Goal: Task Accomplishment & Management: Complete application form

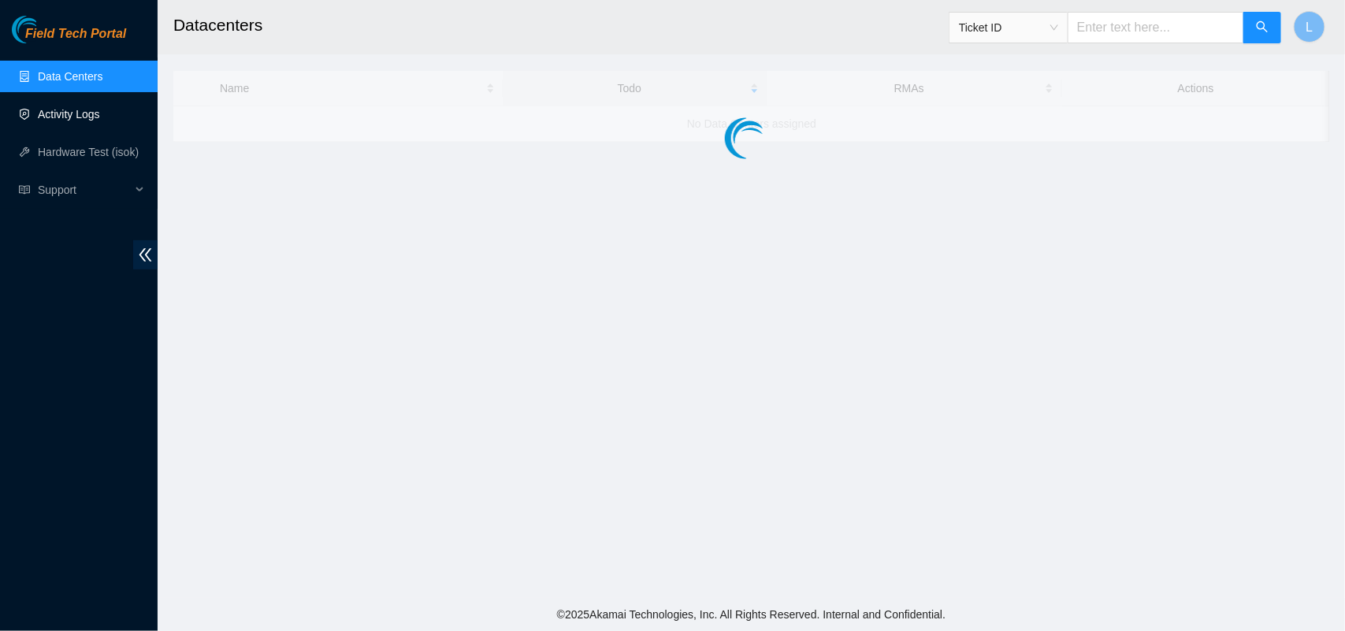
click at [56, 110] on link "Activity Logs" at bounding box center [69, 114] width 62 height 13
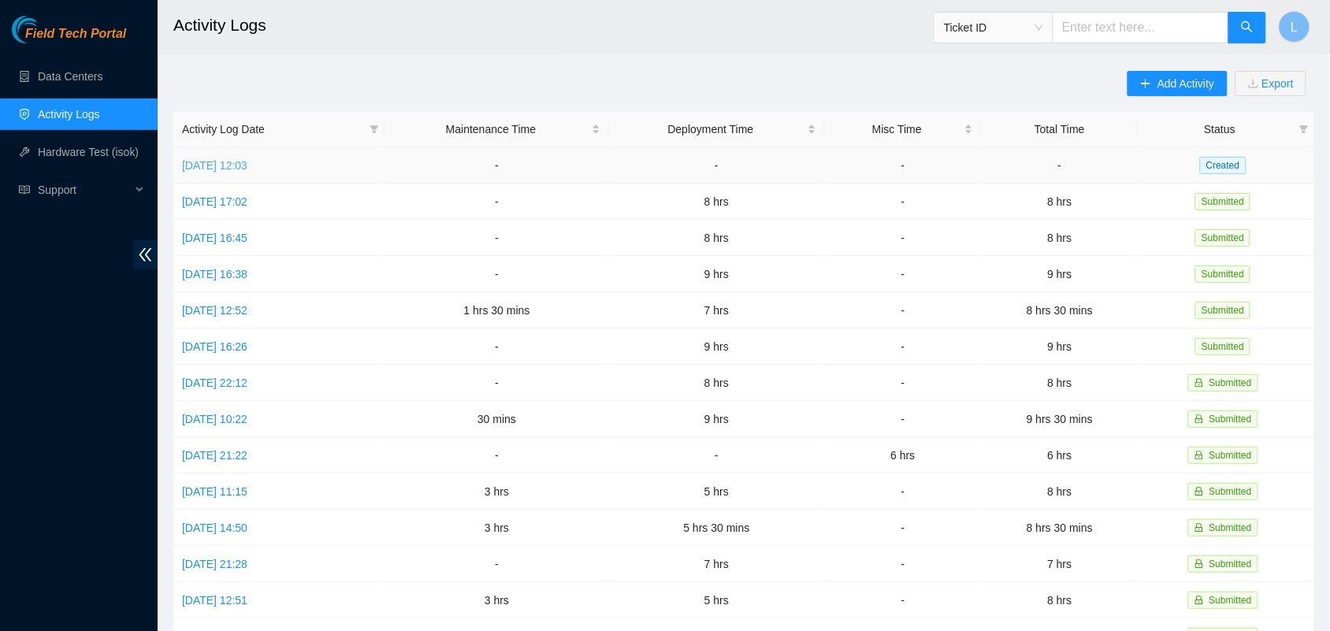
click at [231, 162] on link "Tue, 23 Sep 2025 12:03" at bounding box center [214, 165] width 65 height 13
click at [247, 164] on link "Tue, 23 Sep 2025 12:03" at bounding box center [214, 165] width 65 height 13
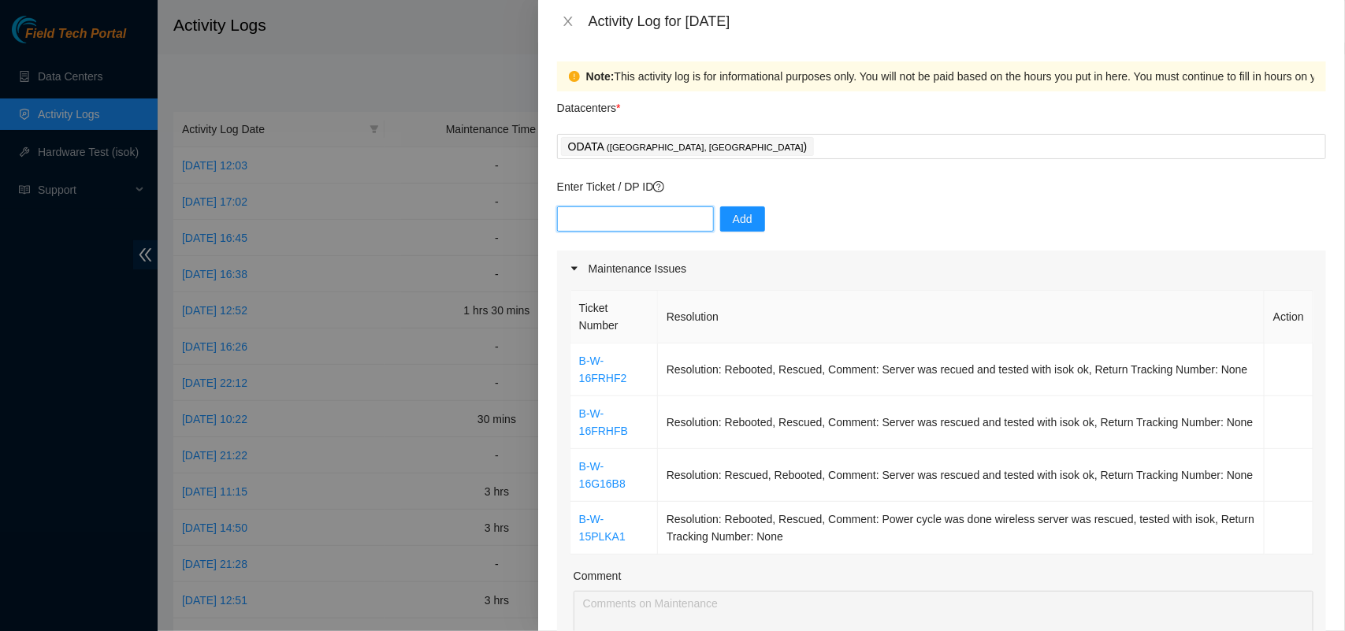
click at [662, 222] on input "text" at bounding box center [635, 218] width 157 height 25
paste input "DP84223"
type input "DP84223"
click at [734, 222] on span "Add" at bounding box center [743, 218] width 20 height 17
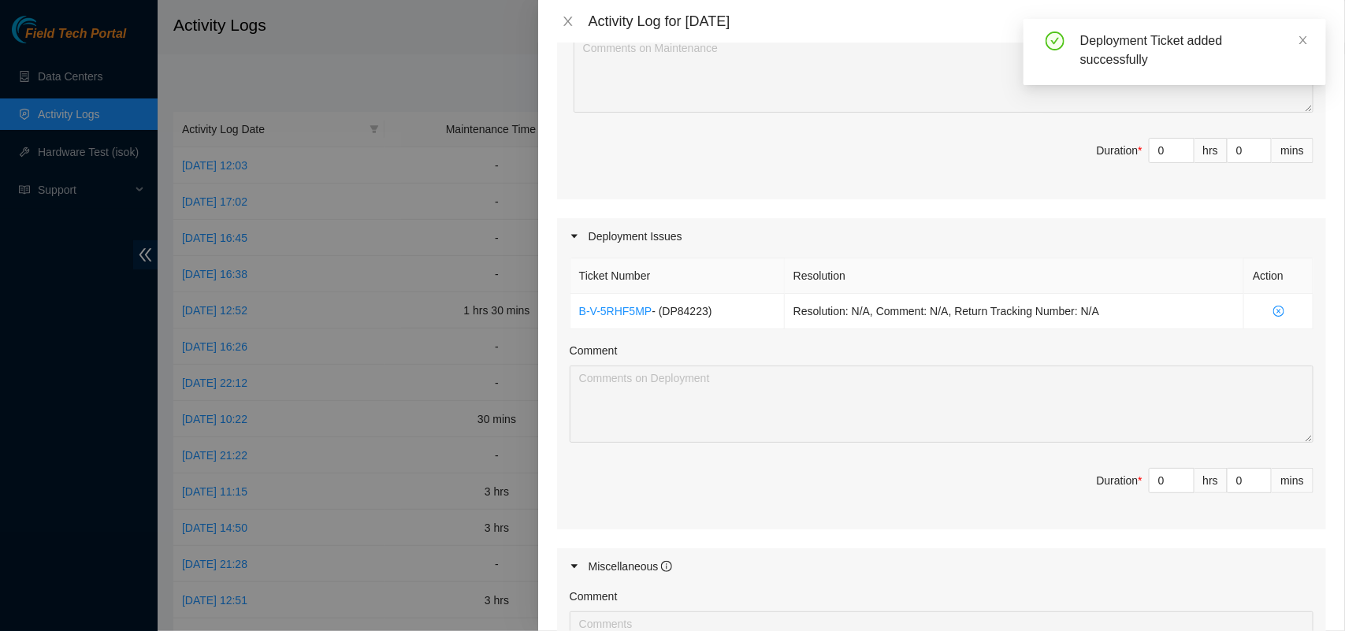
scroll to position [566, 0]
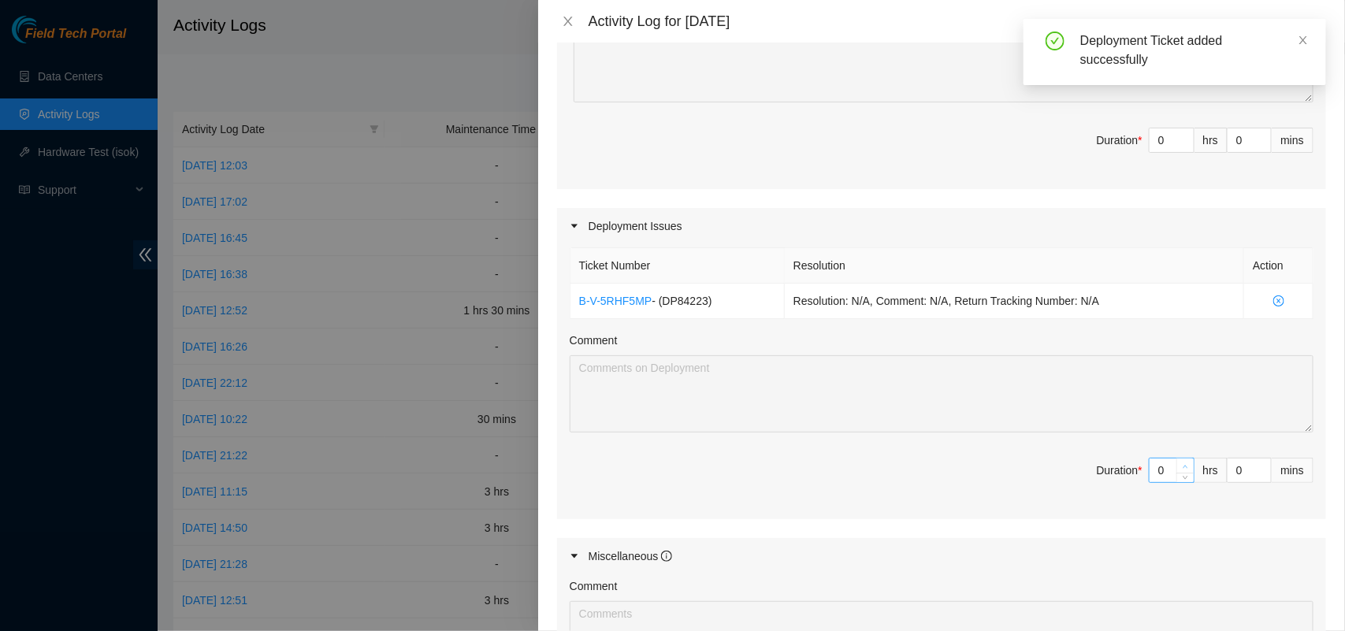
click at [1183, 469] on icon "up" at bounding box center [1186, 467] width 6 height 6
type input "1"
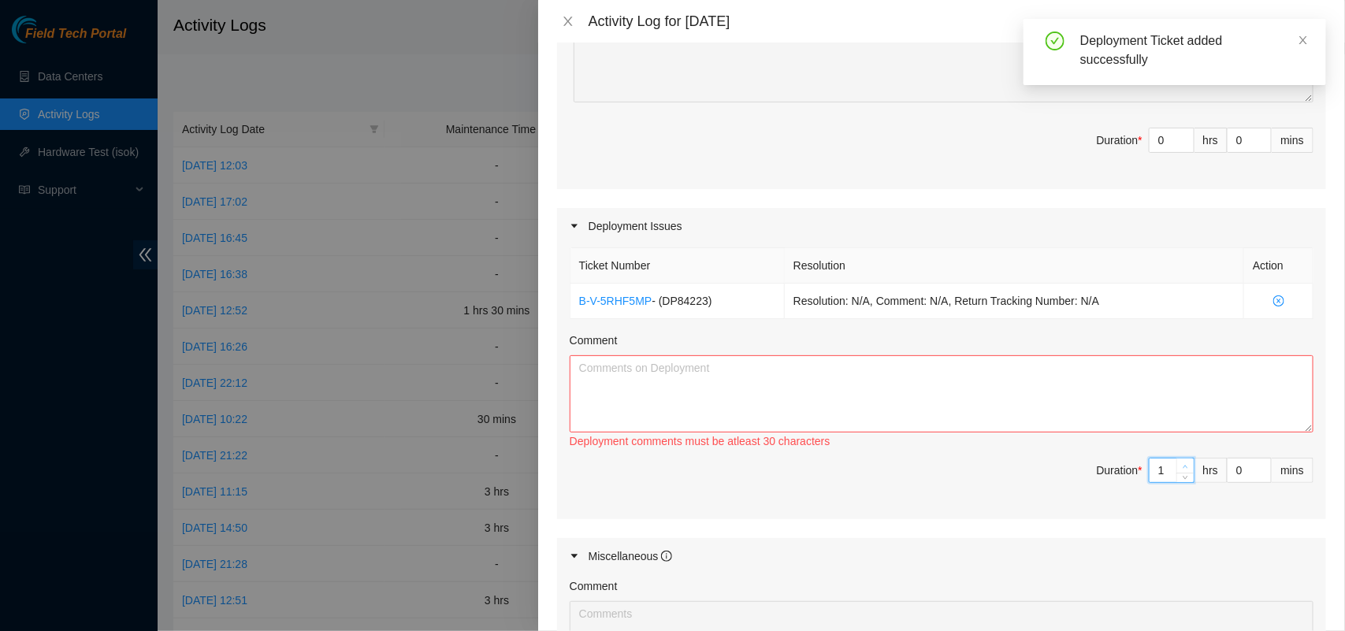
click at [1183, 469] on icon "up" at bounding box center [1186, 467] width 6 height 6
type input "2"
click at [1183, 469] on icon "up" at bounding box center [1186, 467] width 6 height 6
type input "3"
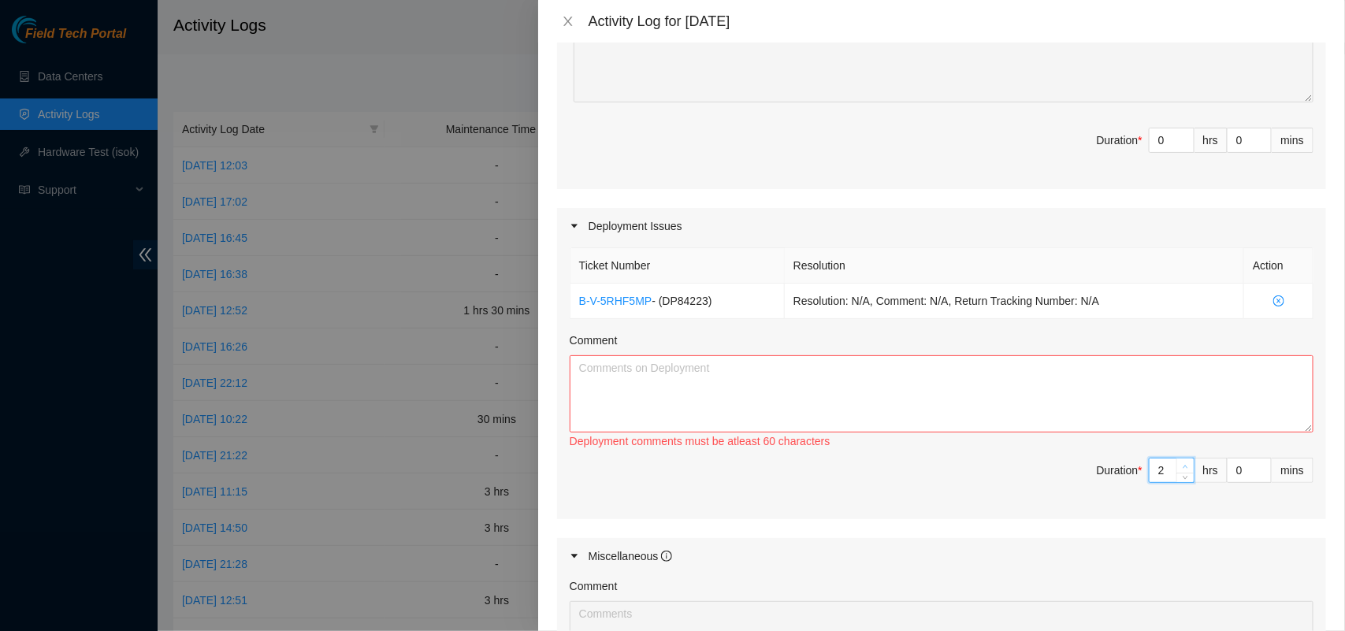
type input "3"
click at [1183, 469] on icon "up" at bounding box center [1186, 467] width 6 height 6
type input "4"
click at [1183, 469] on icon "up" at bounding box center [1186, 467] width 6 height 6
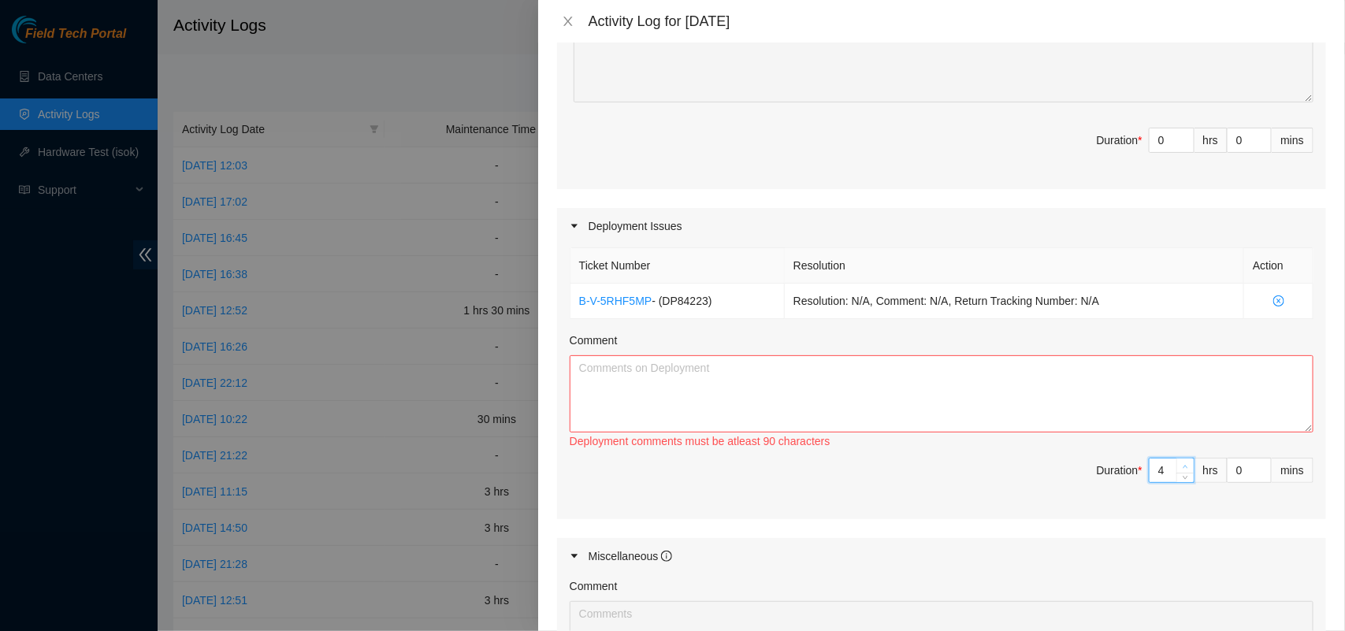
type input "5"
click at [1183, 469] on icon "up" at bounding box center [1186, 467] width 6 height 6
type input "6"
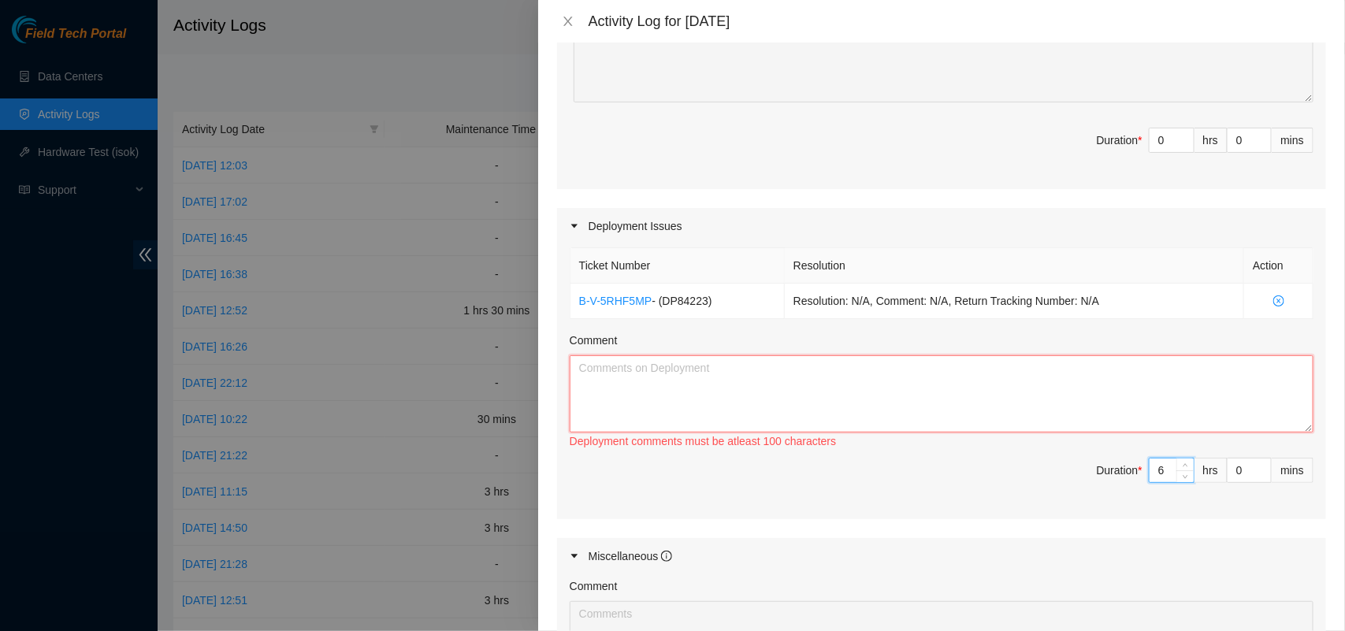
click at [678, 386] on textarea "Comment" at bounding box center [942, 393] width 744 height 77
paste textarea "DP84223 installed the PDUs in the 3 racks AL11 - AM11 - BC11, installed the pow…"
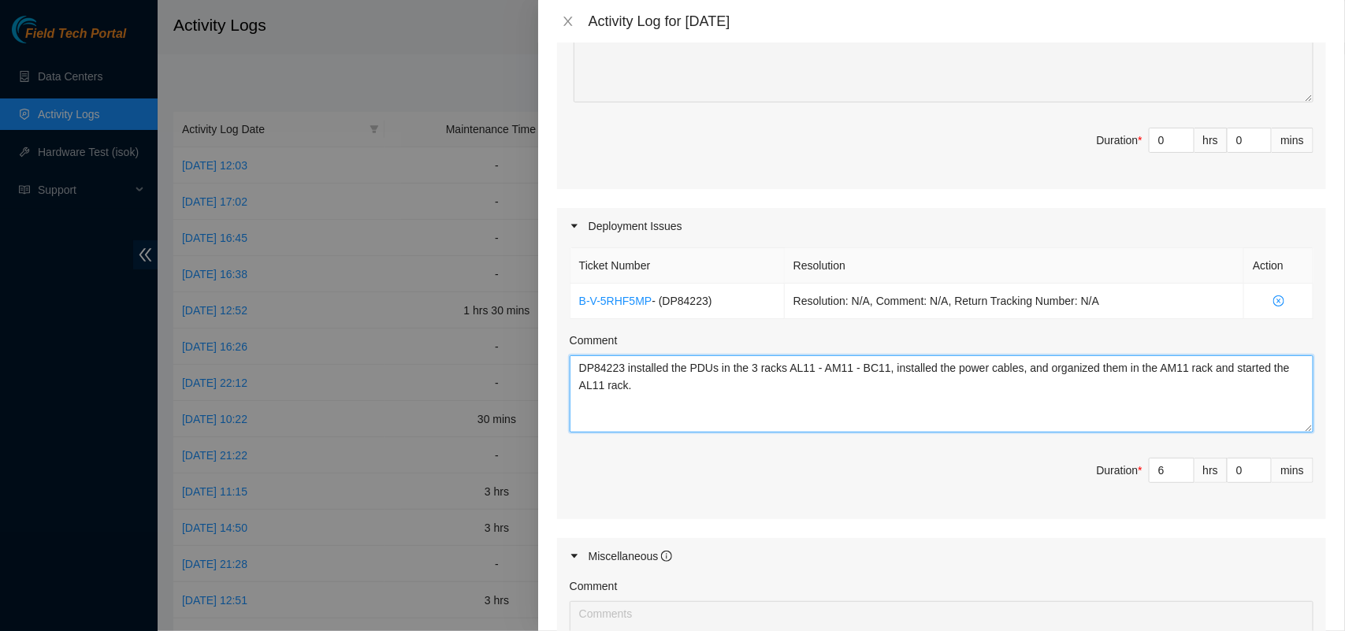
type textarea "DP84223 installed the PDUs in the 3 racks AL11 - AM11 - BC11, installed the pow…"
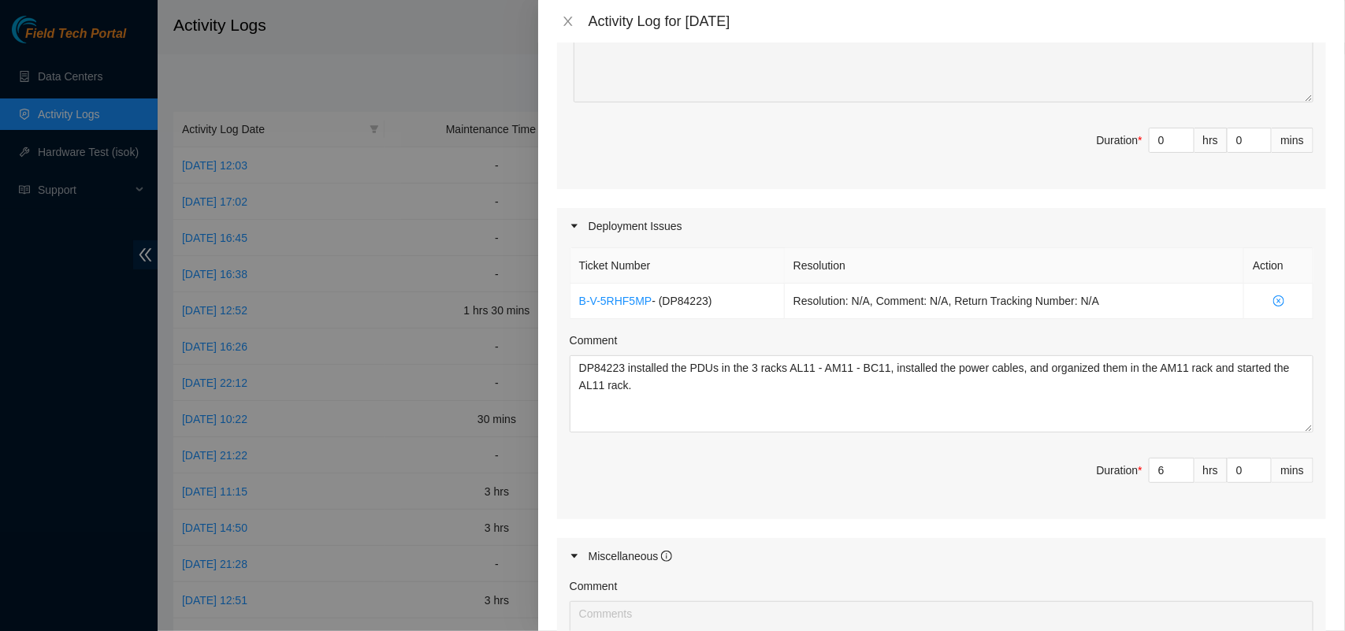
click at [812, 561] on div "Miscellaneous" at bounding box center [941, 556] width 769 height 36
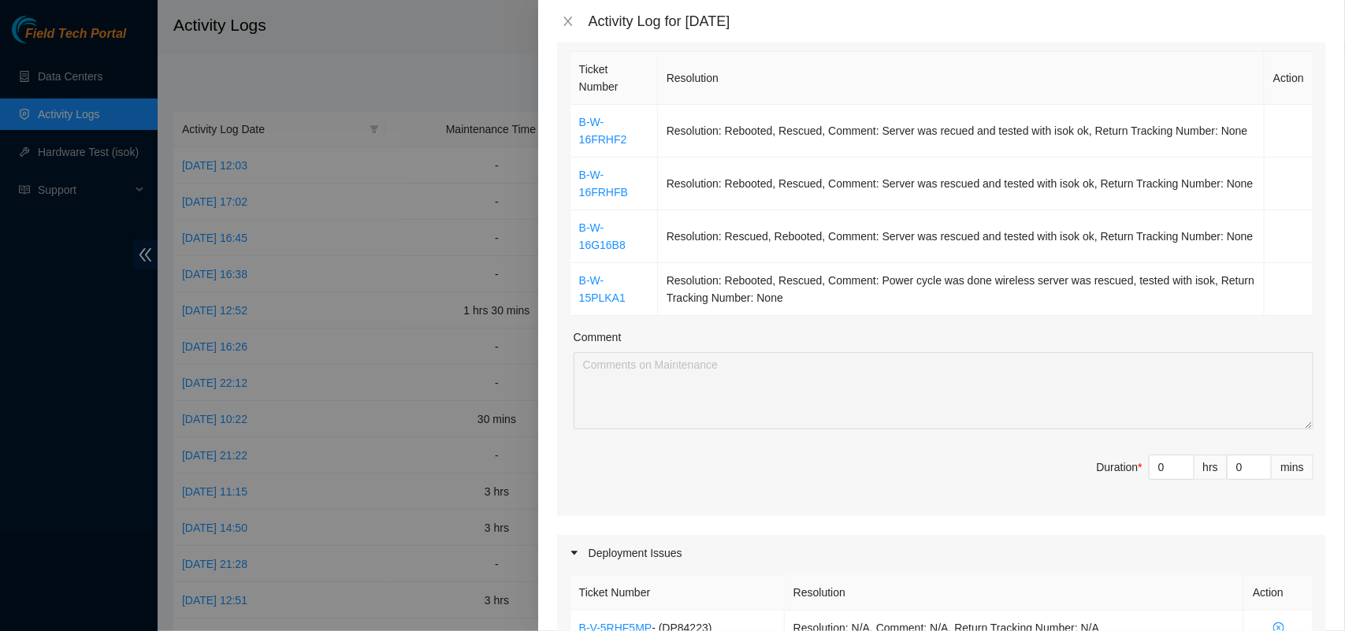
scroll to position [225, 0]
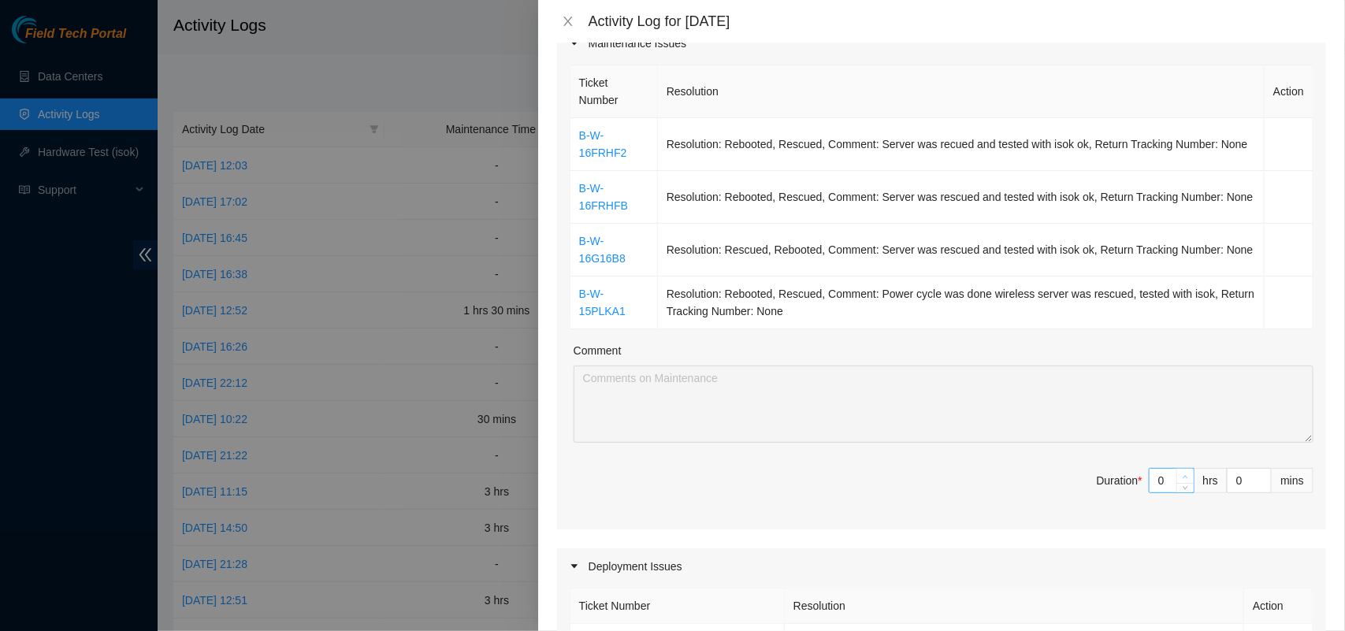
click at [1183, 475] on icon "up" at bounding box center [1186, 477] width 6 height 6
type input "1"
type input "7"
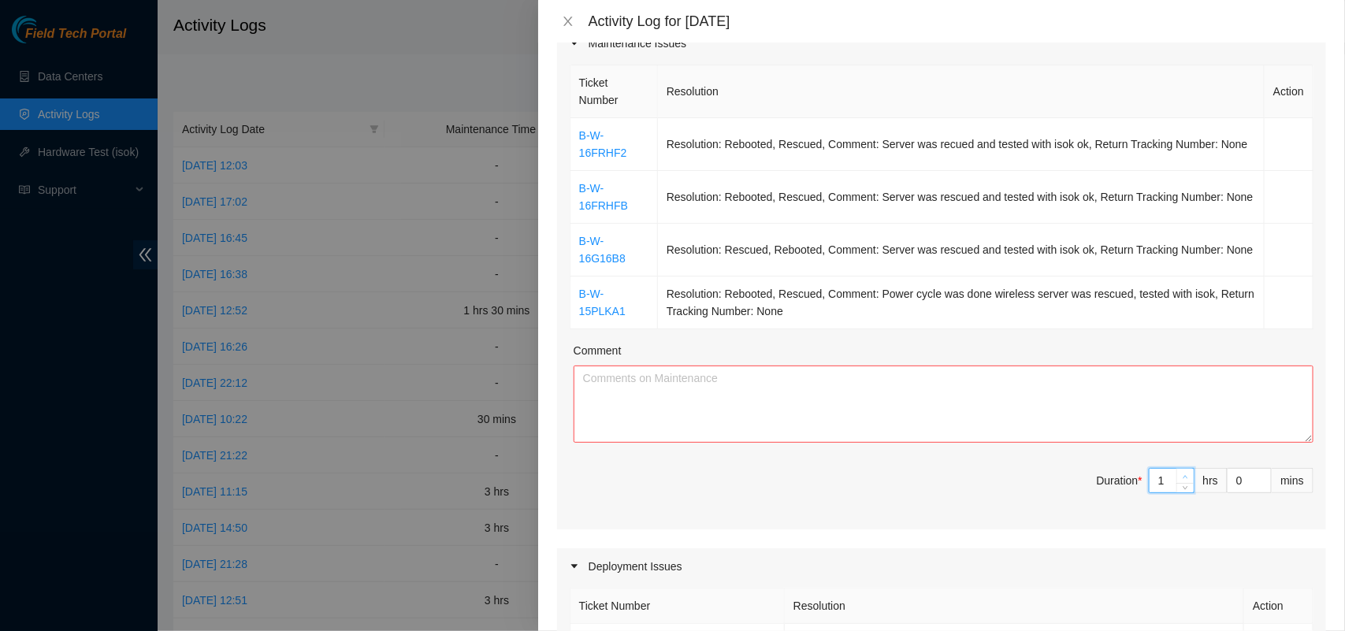
click at [1183, 475] on icon "up" at bounding box center [1186, 477] width 6 height 6
type input "2"
type input "8"
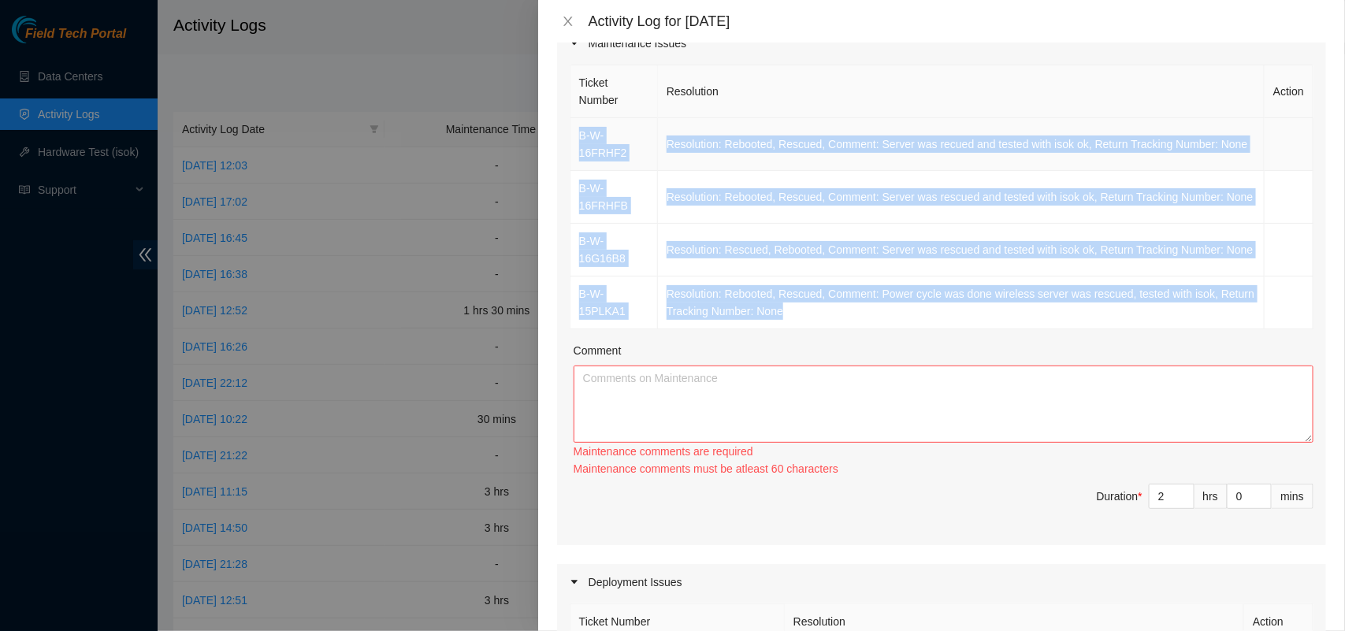
drag, startPoint x: 801, startPoint y: 307, endPoint x: 577, endPoint y: 136, distance: 282.3
click at [577, 136] on tbody "B-W-16FRHF2 Resolution: Rebooted, Rescued, Comment: Server was recued and teste…" at bounding box center [942, 223] width 743 height 211
copy tbody "B-W-16FRHF2 Resolution: Rebooted, Rescued, Comment: Server was recued and teste…"
click at [658, 407] on textarea "Comment" at bounding box center [944, 404] width 740 height 77
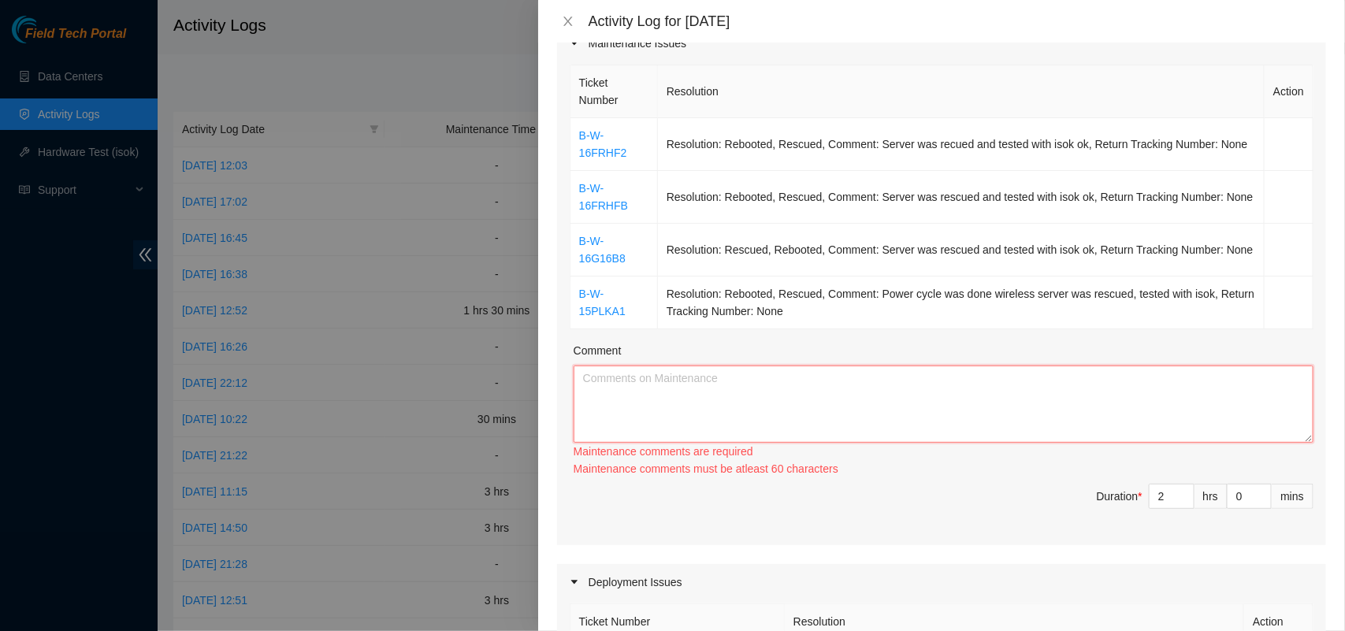
paste textarea "B-W-16FRHF2 Resolution: Rebooted, Rescued, Comment: Server was recued and teste…"
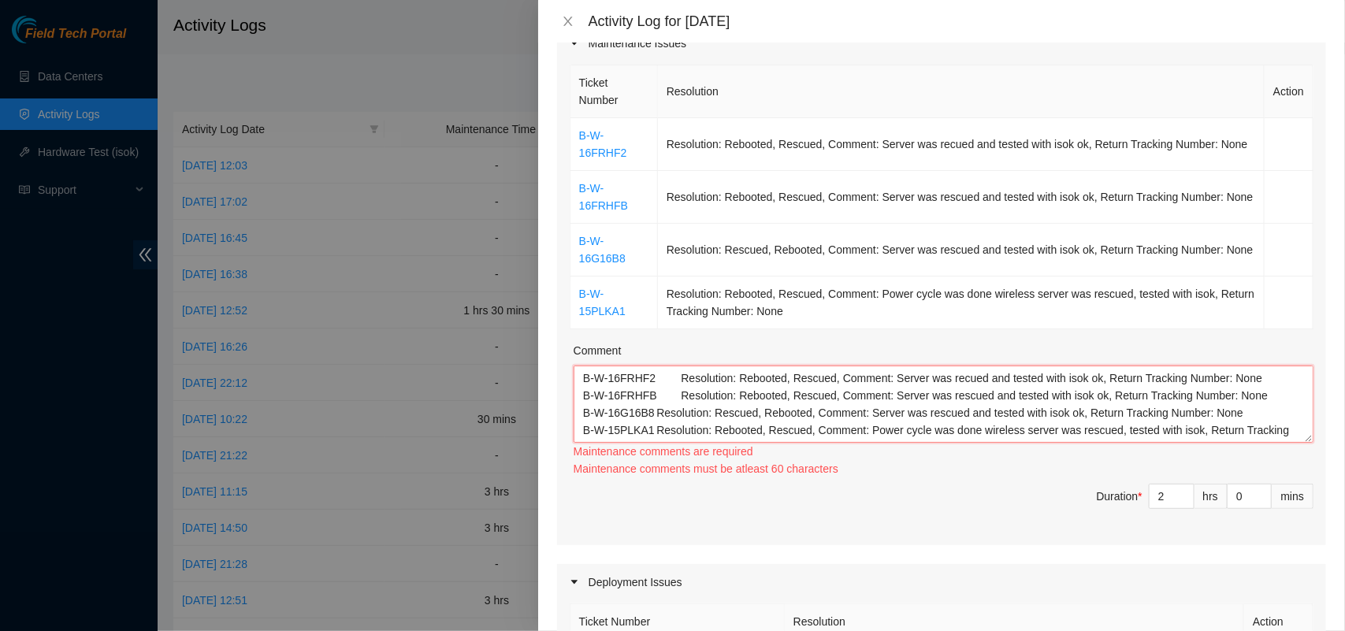
scroll to position [13, 0]
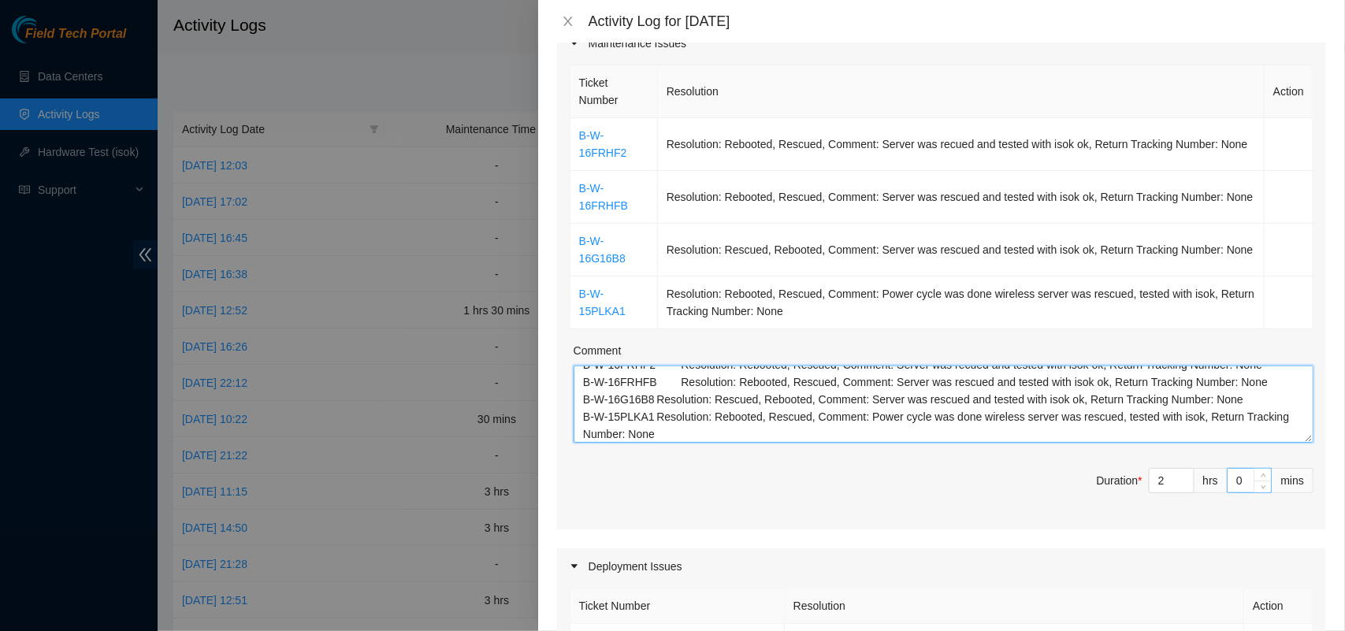
type textarea "B-W-16FRHF2 Resolution: Rebooted, Rescued, Comment: Server was recued and teste…"
click at [1228, 481] on input "0" at bounding box center [1249, 481] width 43 height 24
type input "30"
click at [872, 522] on div "Ticket Number Resolution Action B-W-16FRHF2 Resolution: Rebooted, Rescued, Comm…" at bounding box center [941, 295] width 769 height 468
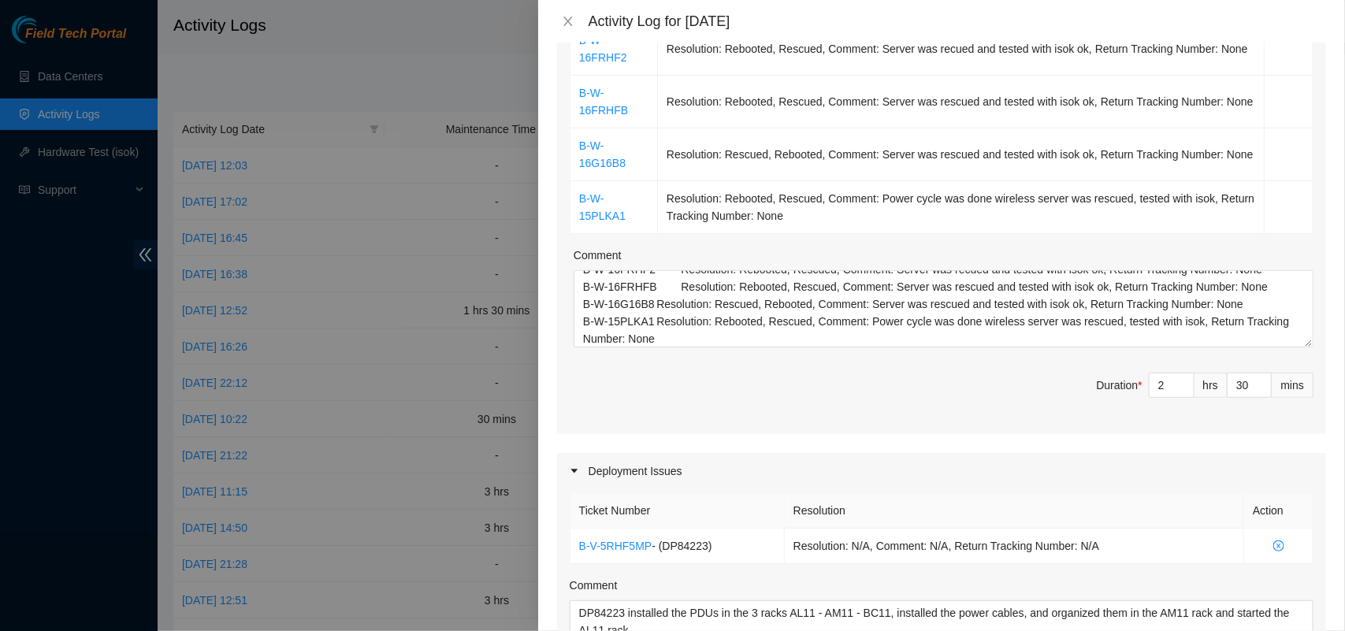
scroll to position [312, 0]
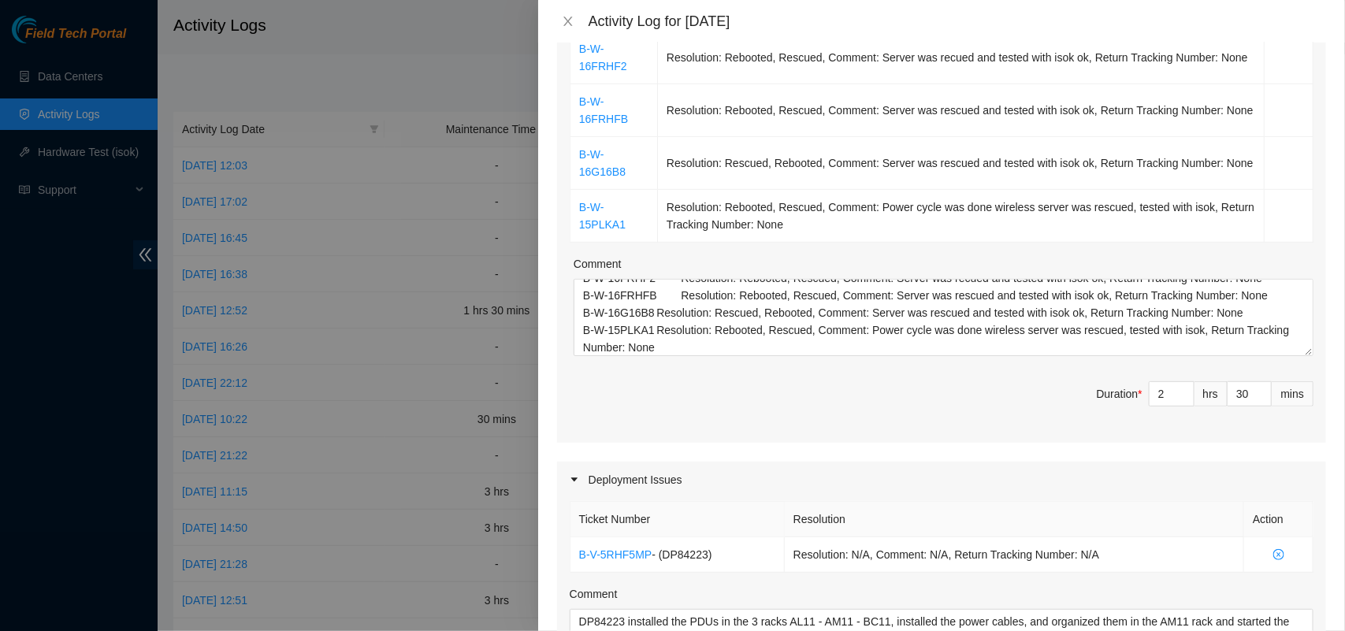
type input "29"
drag, startPoint x: 1242, startPoint y: 404, endPoint x: 1186, endPoint y: 391, distance: 57.5
click at [1186, 391] on span "Duration * 2 hrs 29 mins" at bounding box center [942, 403] width 744 height 44
drag, startPoint x: 1235, startPoint y: 394, endPoint x: 1196, endPoint y: 392, distance: 38.6
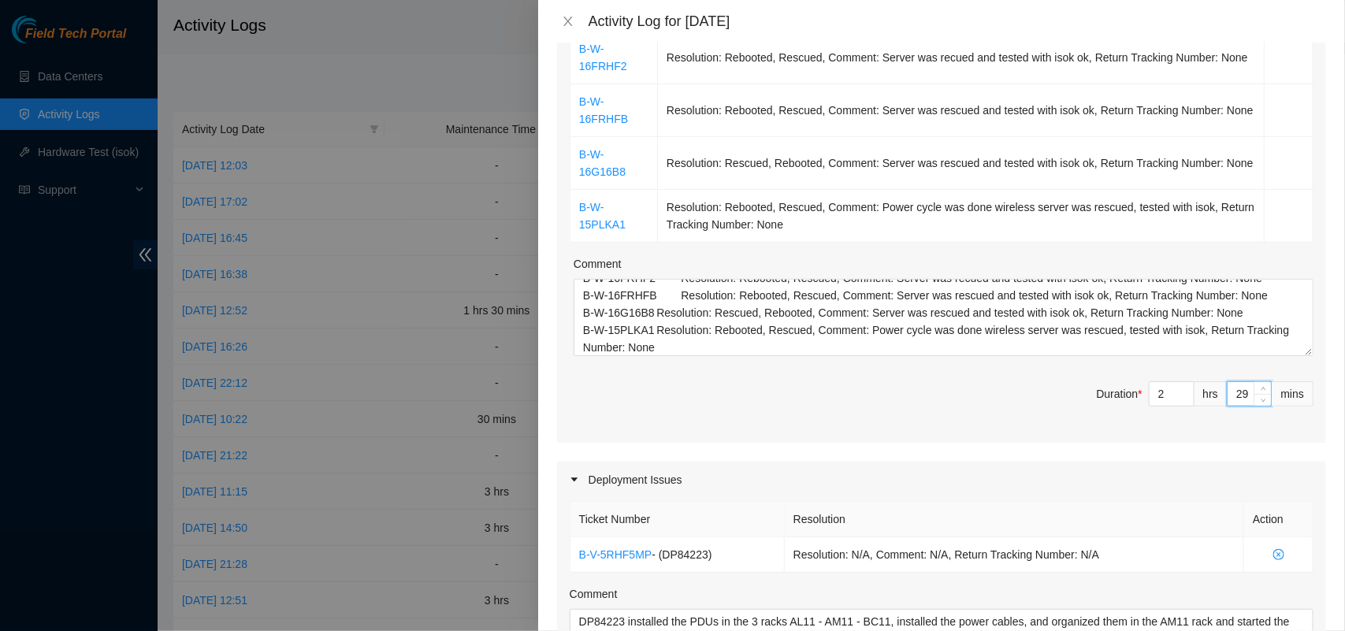
click at [1196, 392] on span "Duration * 2 hrs 29 mins" at bounding box center [942, 403] width 744 height 44
type input "0"
click at [1177, 396] on span "Decrease Value" at bounding box center [1185, 399] width 17 height 14
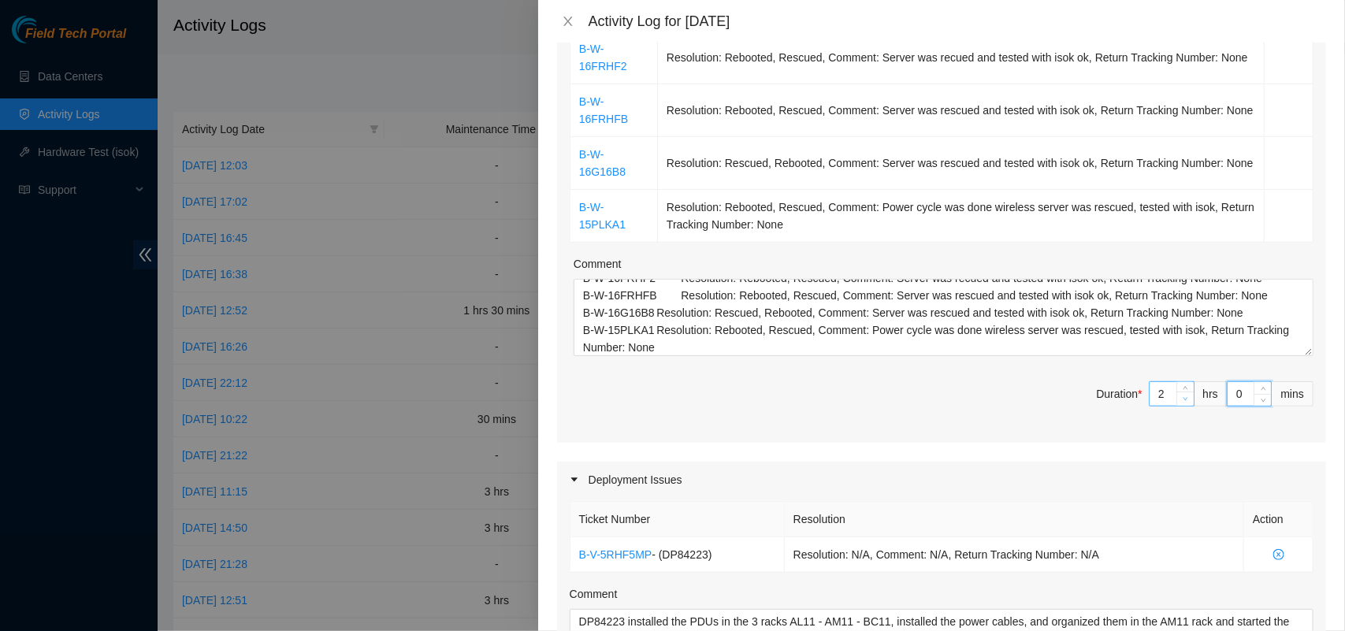
type input "1"
type input "7"
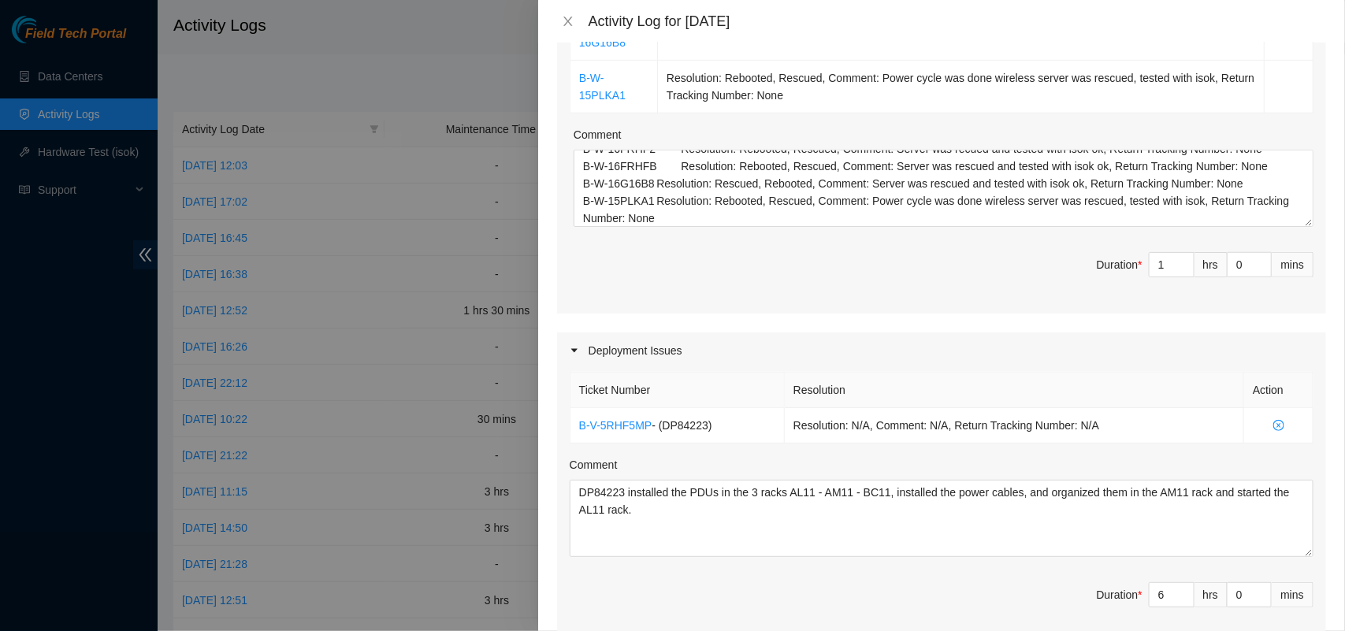
scroll to position [439, 0]
click at [1181, 277] on span "down" at bounding box center [1185, 272] width 9 height 9
type input "0"
type input "6"
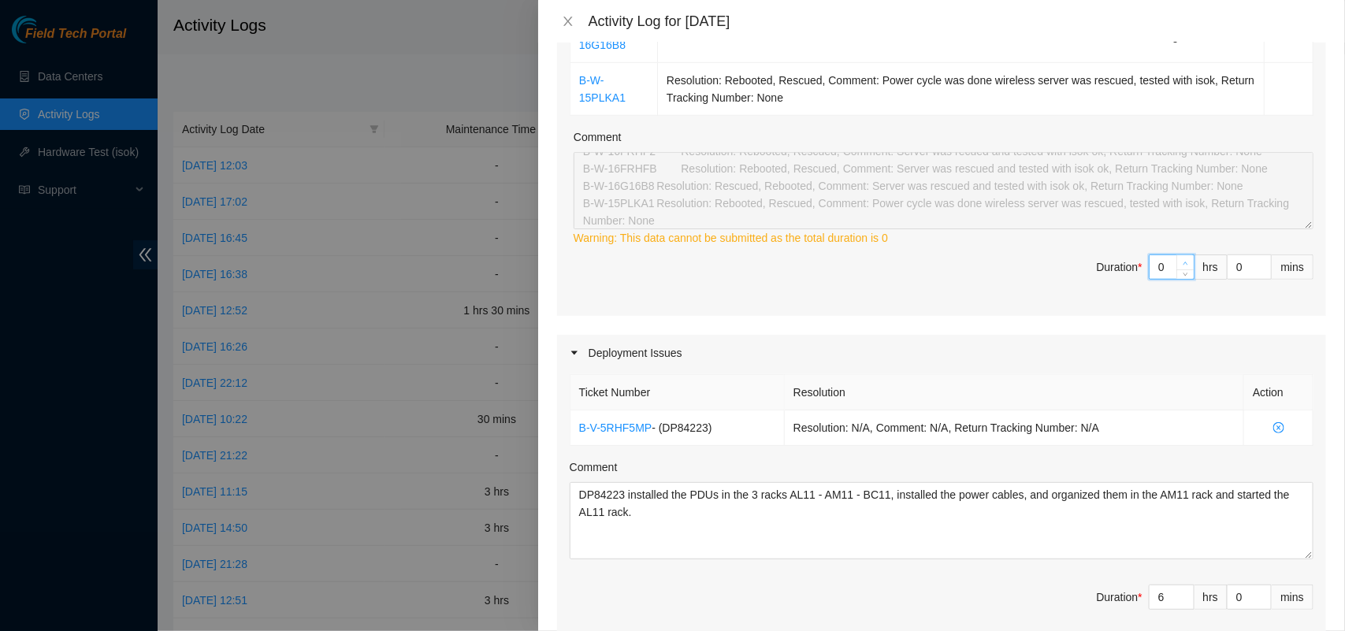
click at [1183, 262] on icon "up" at bounding box center [1186, 264] width 6 height 6
type input "1"
type input "7"
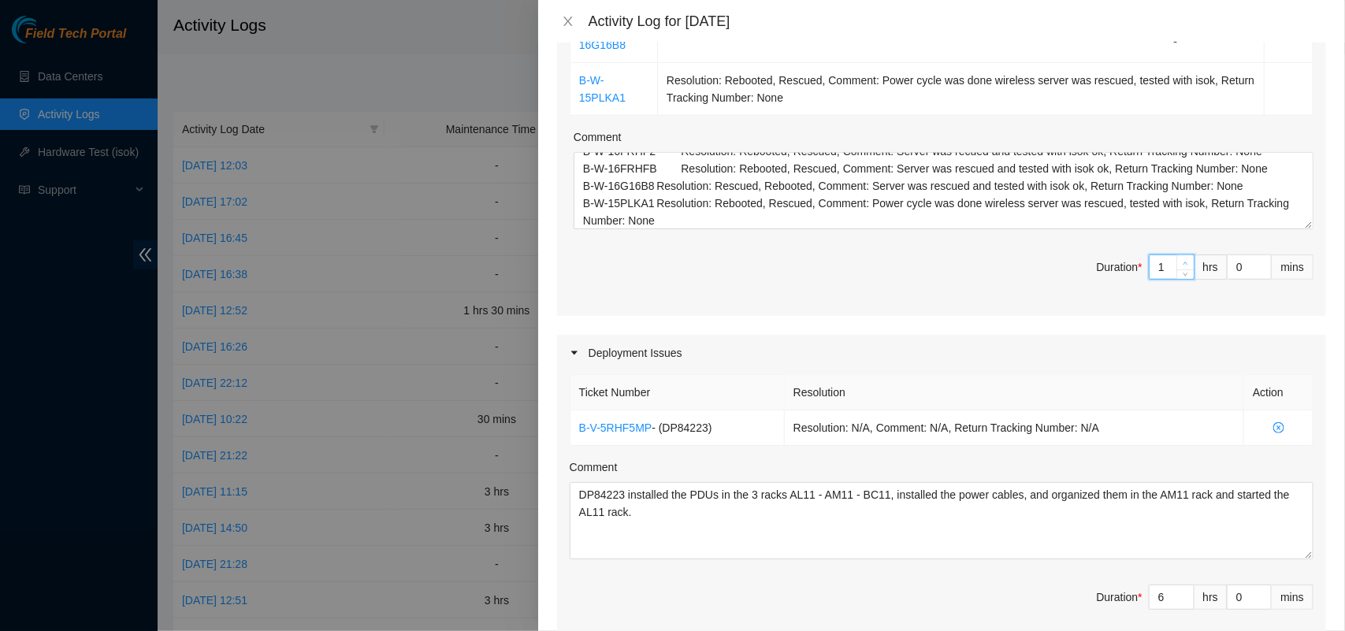
click at [1183, 262] on icon "up" at bounding box center [1186, 264] width 6 height 6
type input "2"
type input "8"
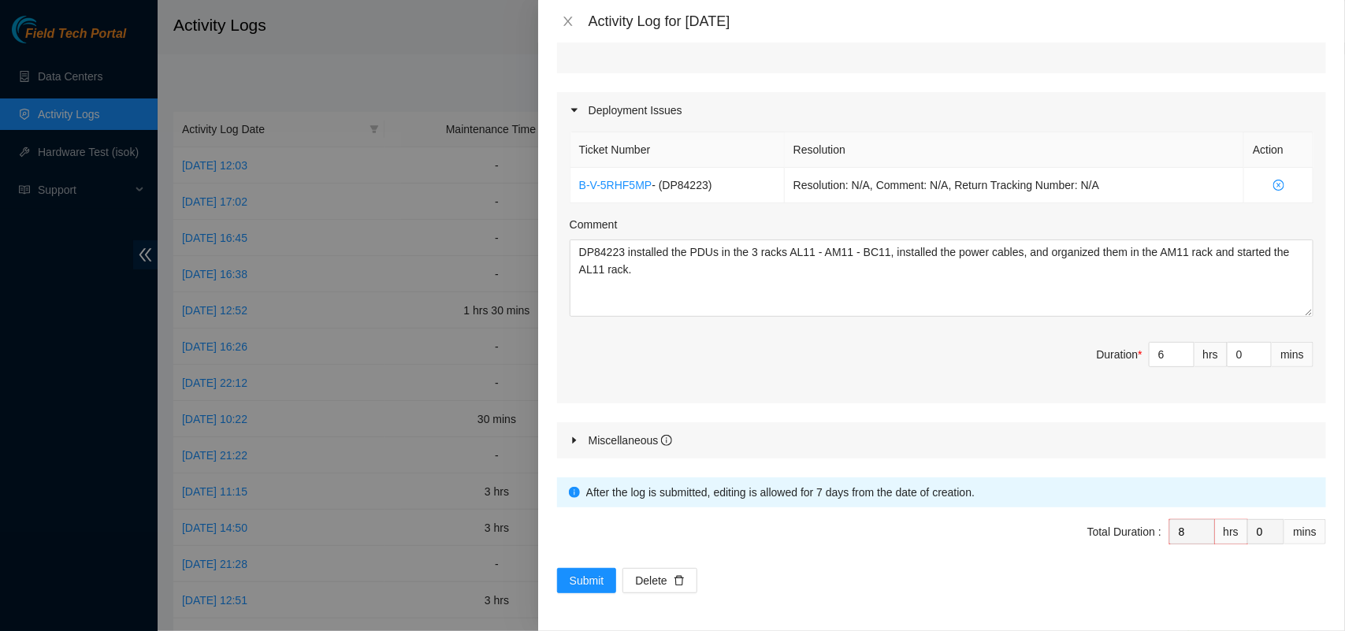
click at [1183, 442] on div "Miscellaneous" at bounding box center [941, 440] width 769 height 36
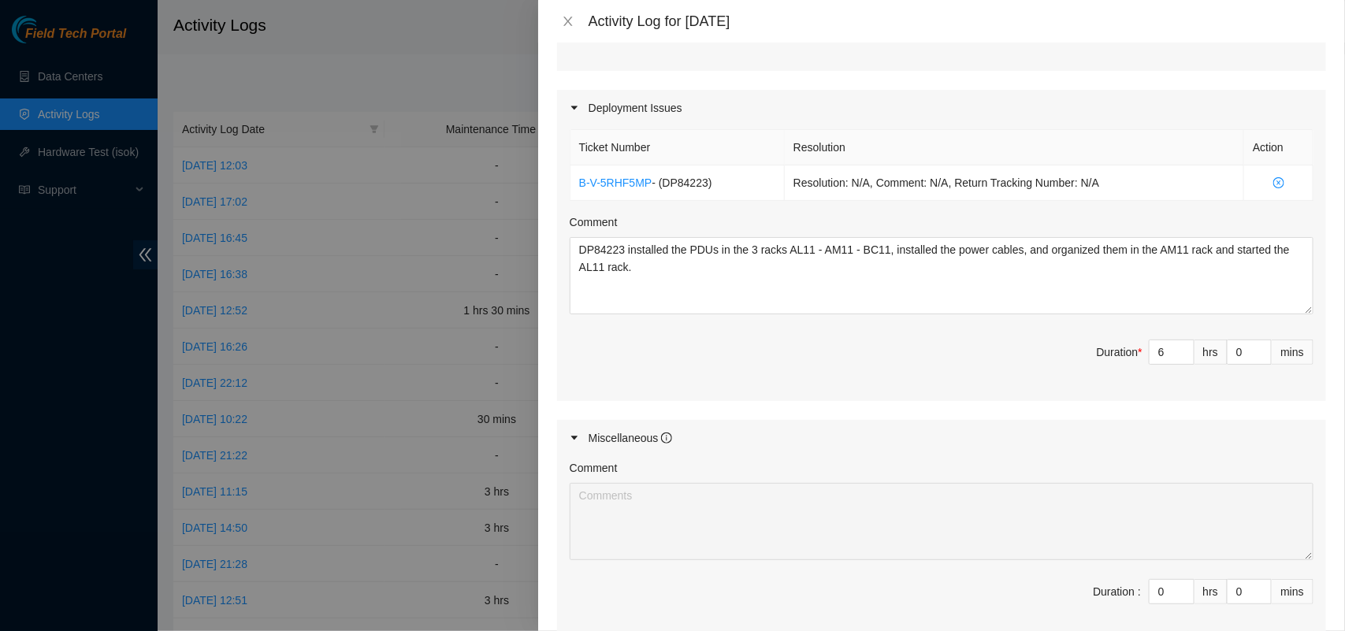
click at [1183, 442] on div "Miscellaneous" at bounding box center [941, 438] width 769 height 36
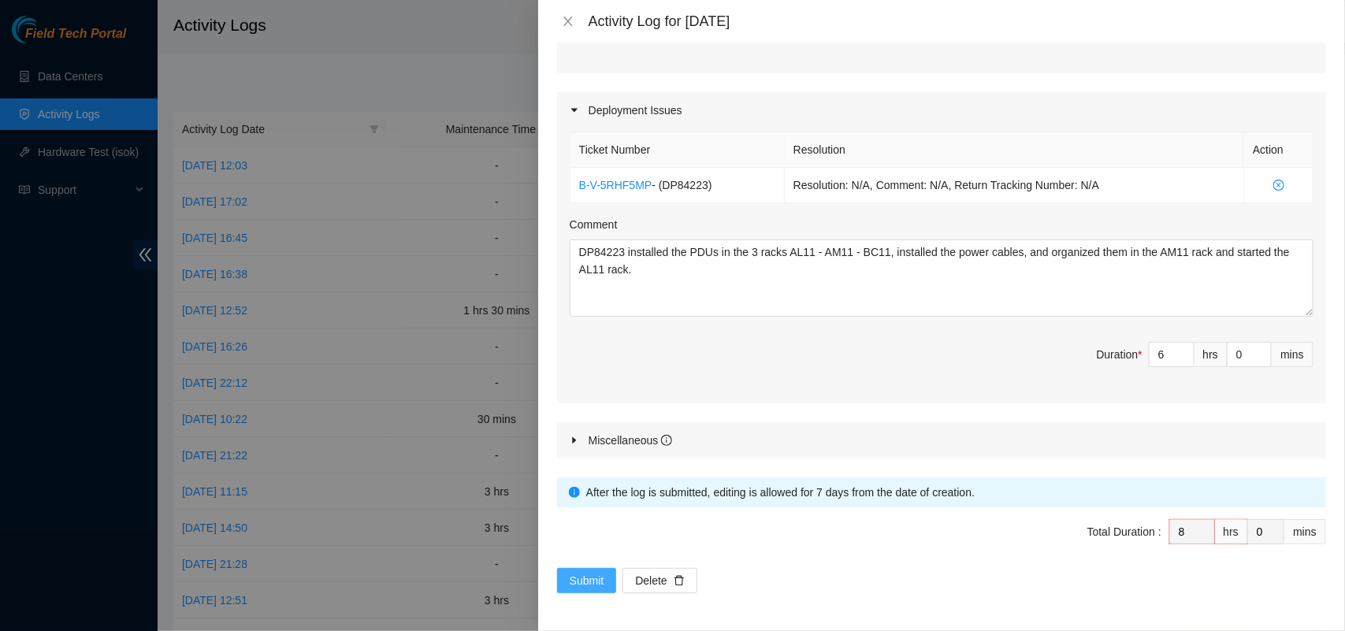
click at [580, 577] on span "Submit" at bounding box center [587, 580] width 35 height 17
